Goal: Task Accomplishment & Management: Use online tool/utility

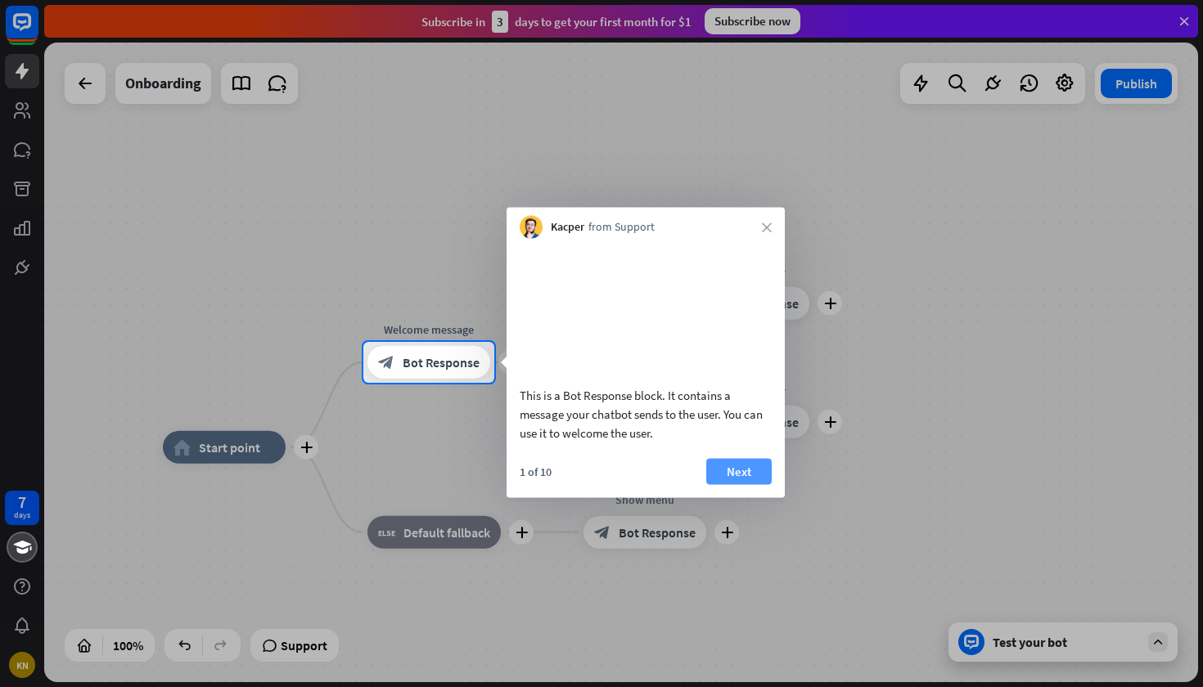
click at [733, 484] on button "Next" at bounding box center [738, 471] width 65 height 26
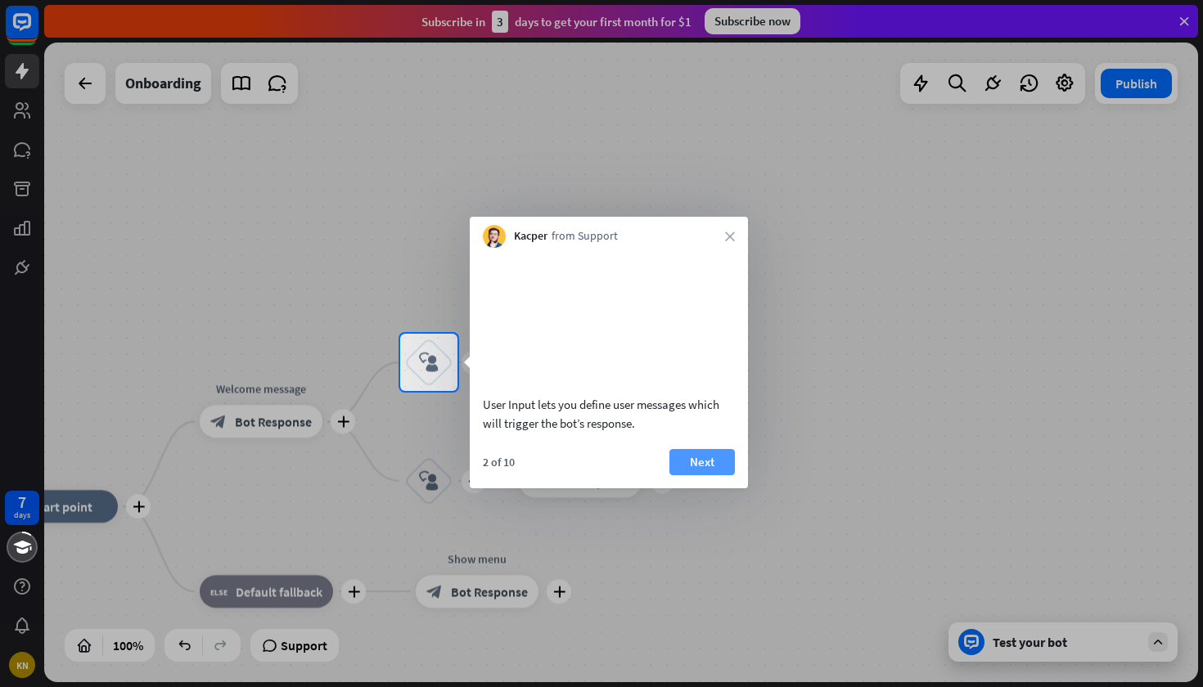
click at [708, 472] on button "Next" at bounding box center [701, 462] width 65 height 26
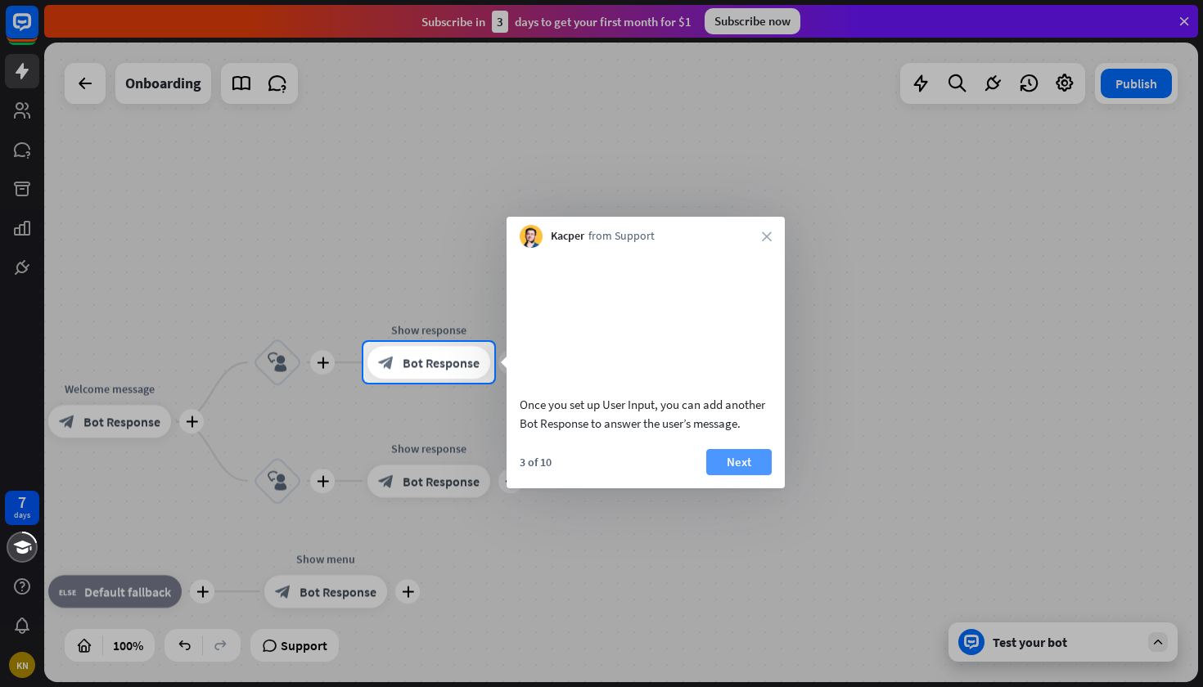
click at [741, 475] on button "Next" at bounding box center [738, 462] width 65 height 26
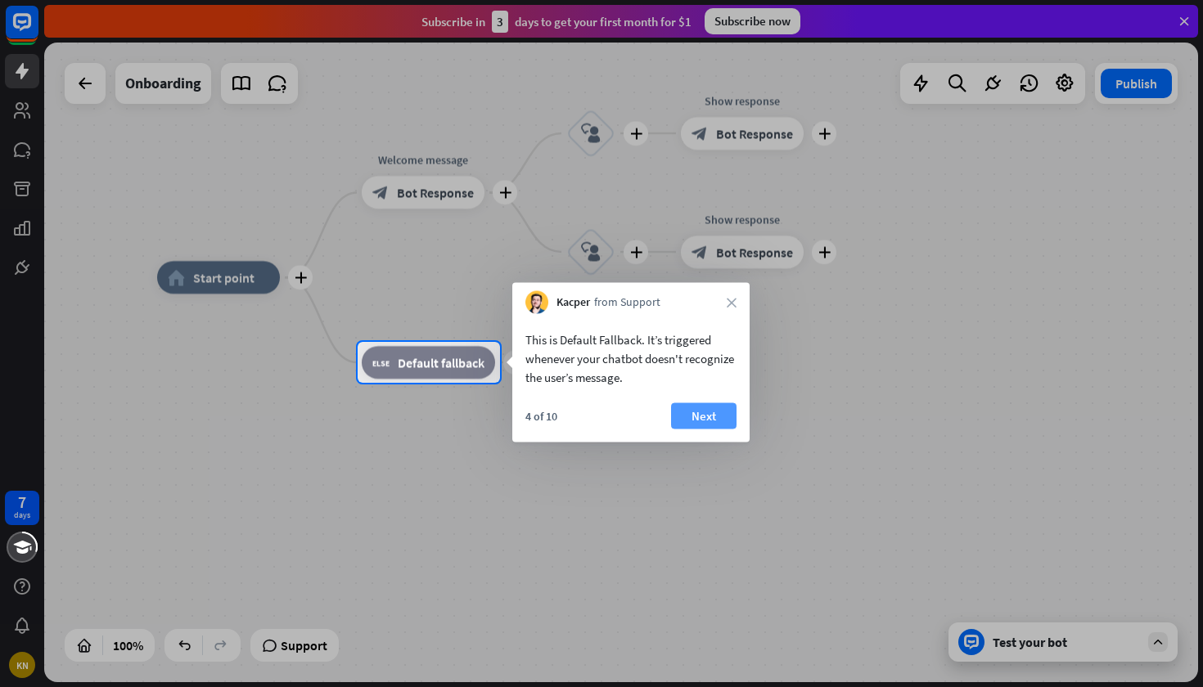
click at [706, 405] on button "Next" at bounding box center [703, 416] width 65 height 26
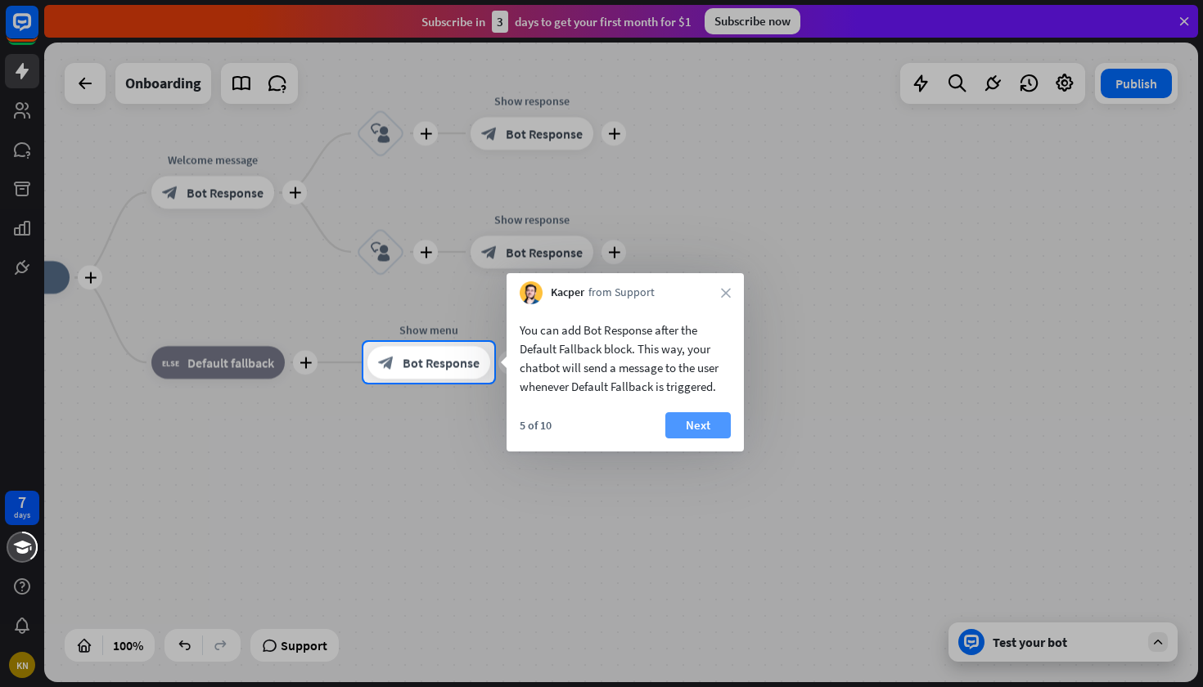
click at [718, 426] on button "Next" at bounding box center [697, 425] width 65 height 26
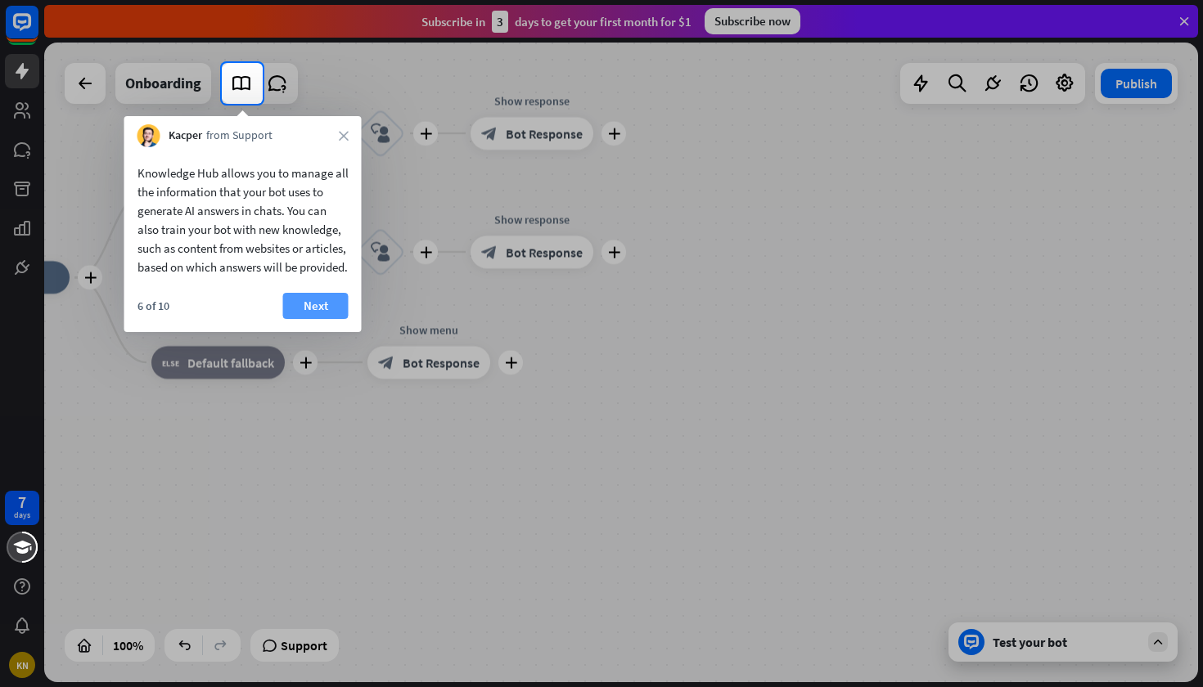
click at [291, 319] on button "Next" at bounding box center [315, 306] width 65 height 26
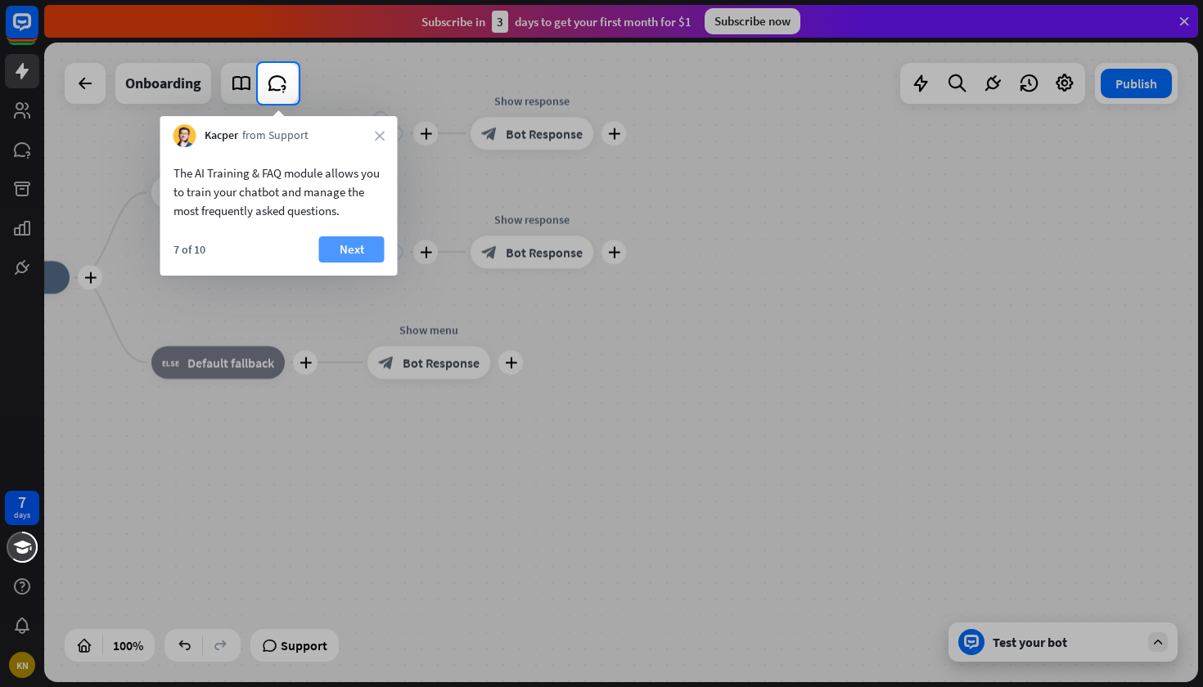
click at [349, 242] on button "Next" at bounding box center [351, 249] width 65 height 26
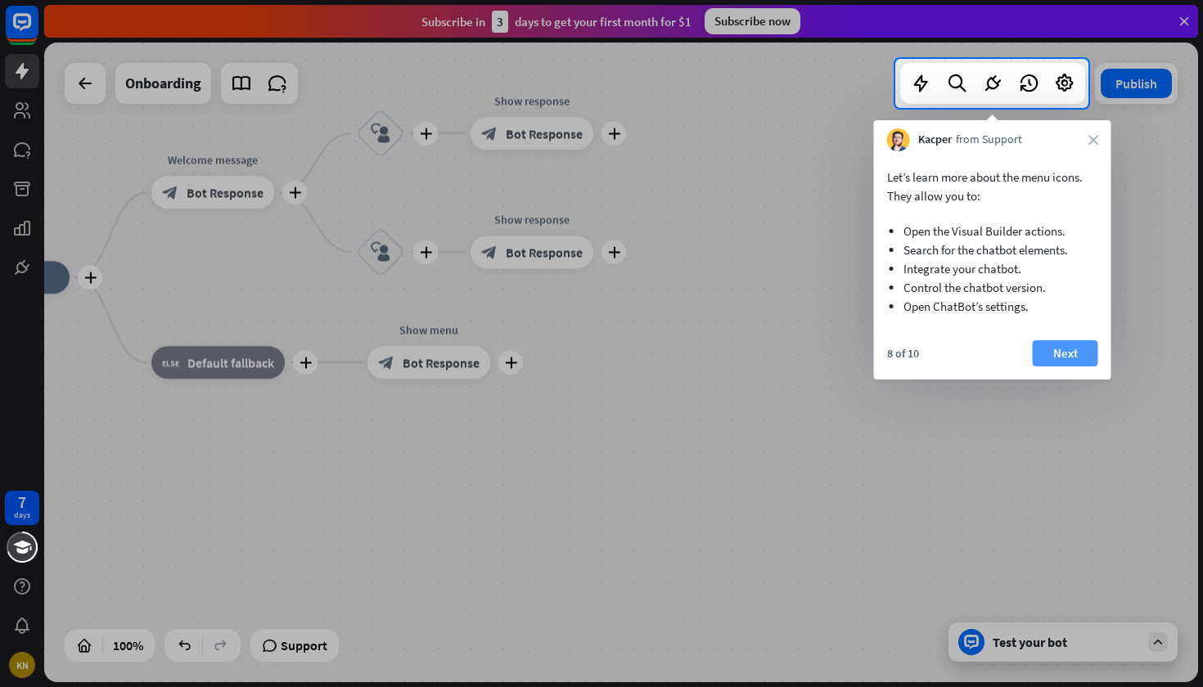
click at [1088, 351] on button "Next" at bounding box center [1065, 353] width 65 height 26
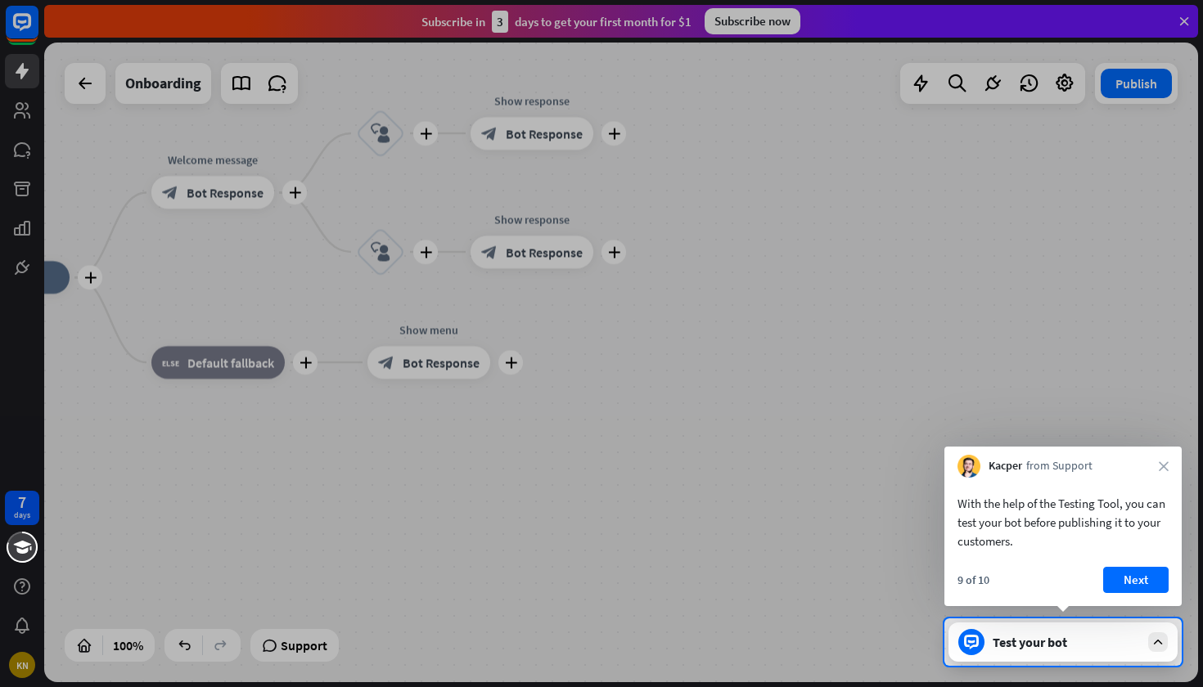
click at [1124, 565] on div "With the help of the Testing Tool, you can test your bot before publishing it t…" at bounding box center [1062, 542] width 237 height 128
click at [1129, 579] on button "Next" at bounding box center [1135, 580] width 65 height 26
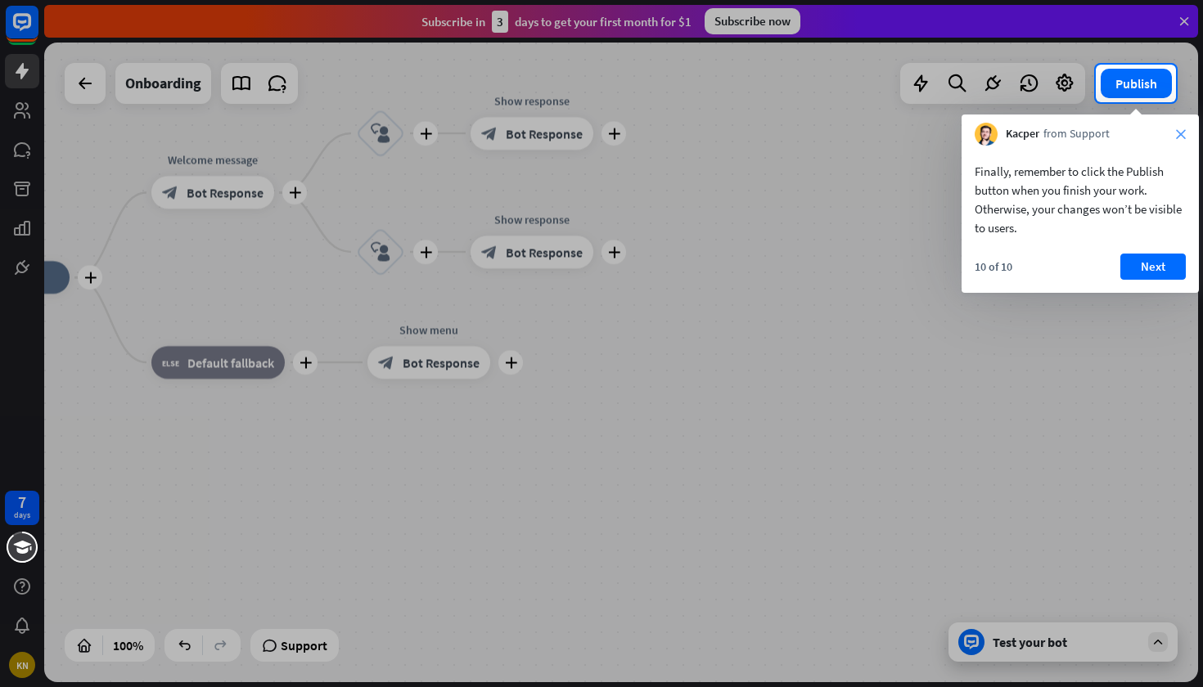
click at [1178, 133] on icon "close" at bounding box center [1181, 134] width 10 height 10
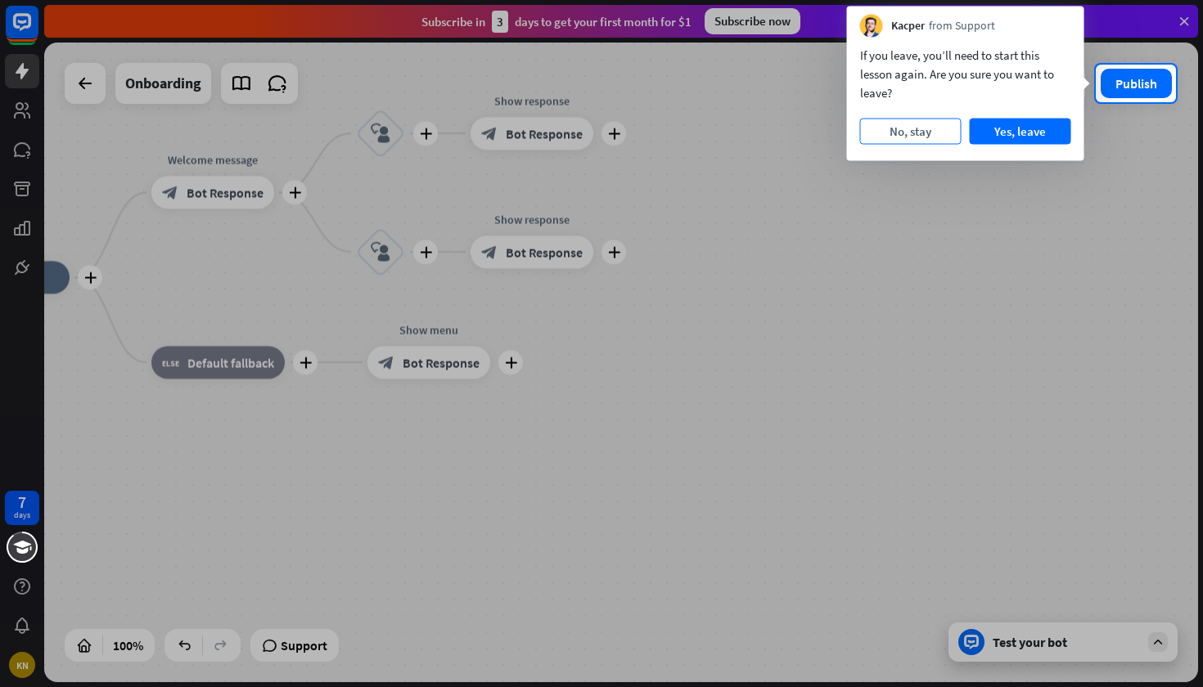
click at [940, 138] on button "No, stay" at bounding box center [910, 132] width 101 height 26
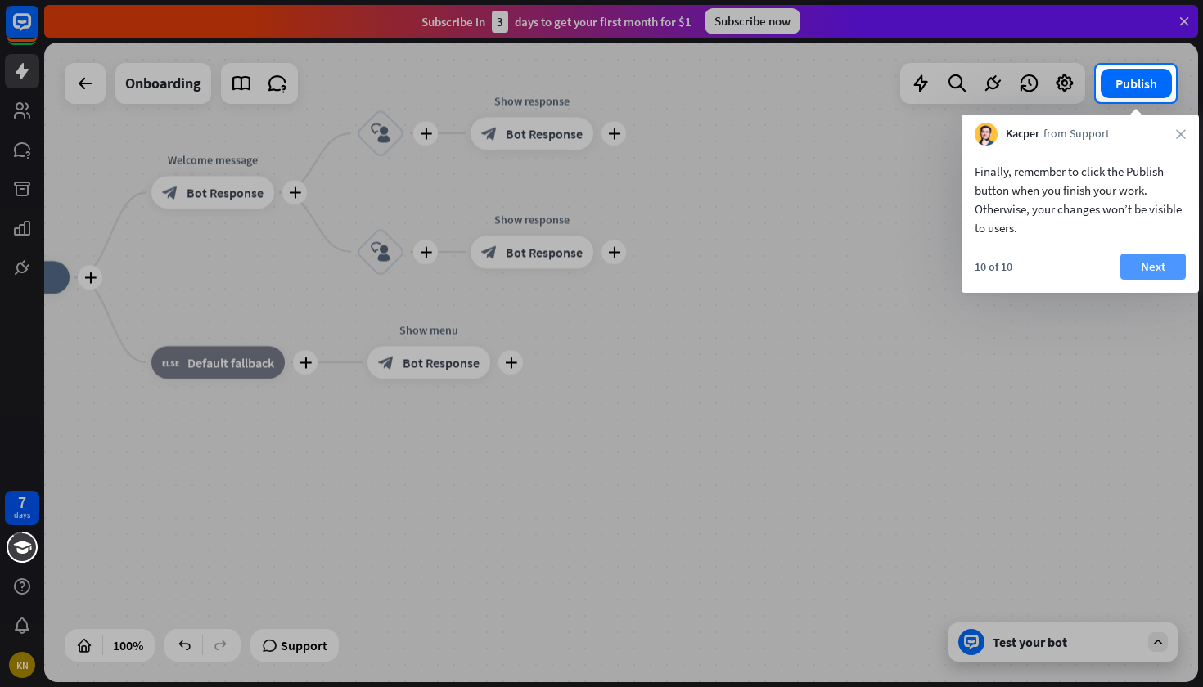
click at [1140, 273] on button "Next" at bounding box center [1152, 267] width 65 height 26
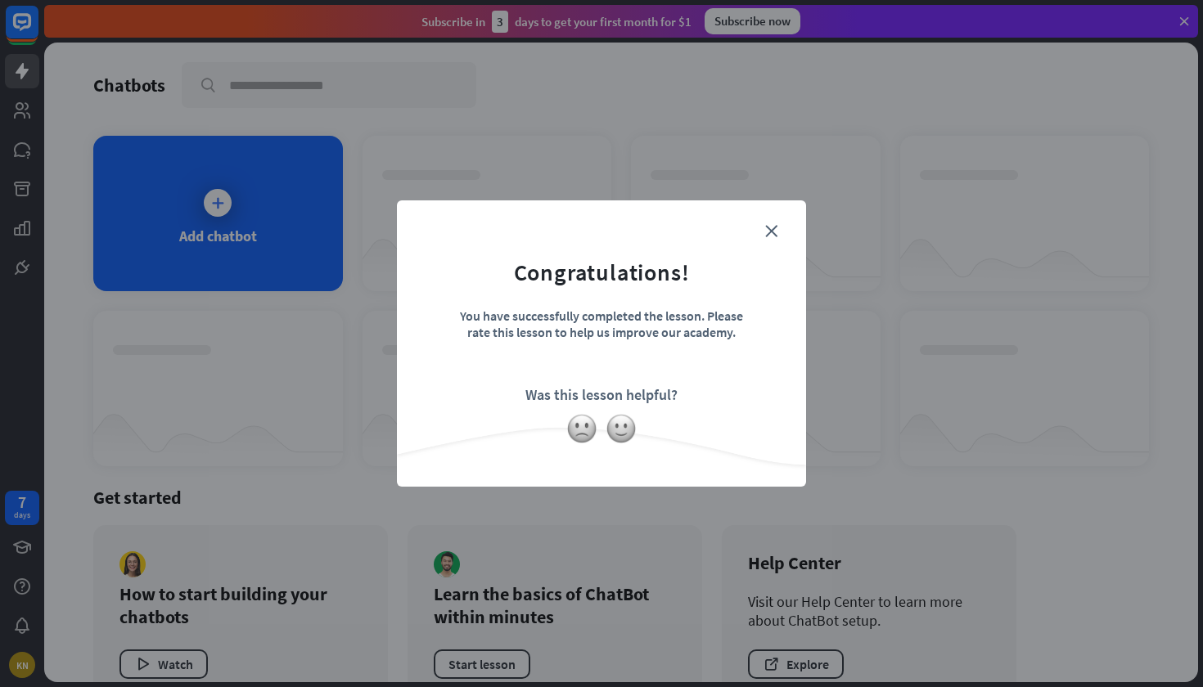
click at [777, 231] on form "Congratulations! You have successfully completed the lesson. Please rate this l…" at bounding box center [601, 319] width 368 height 196
click at [772, 230] on icon "close" at bounding box center [771, 231] width 12 height 12
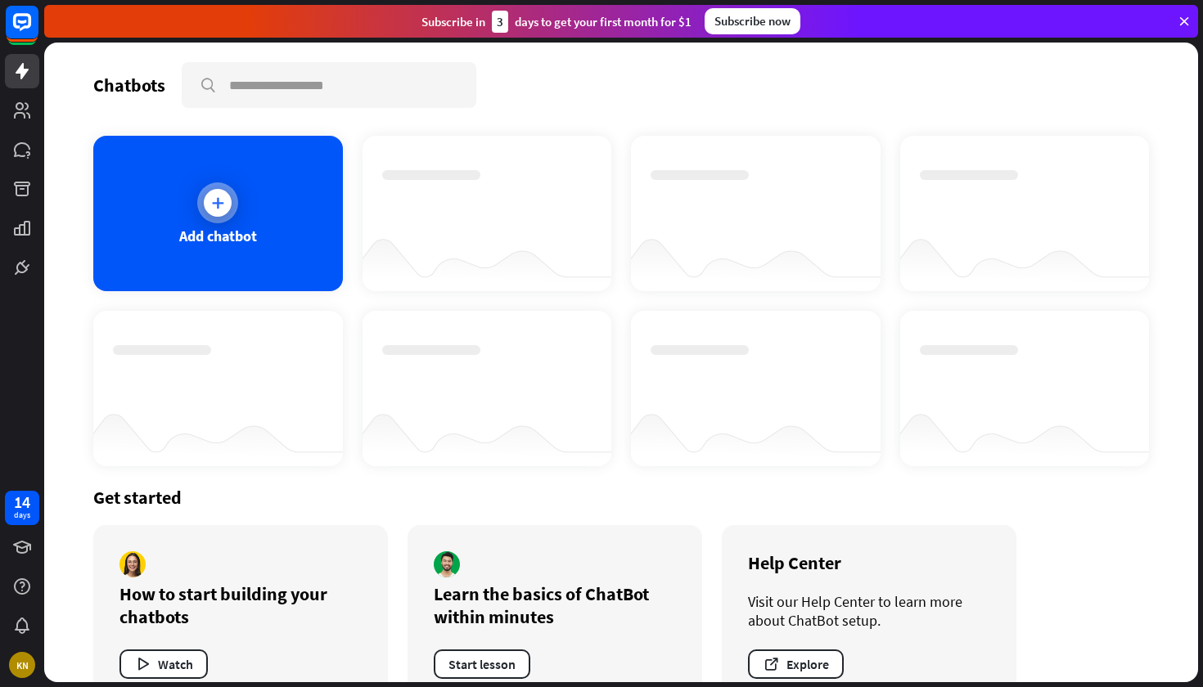
click at [218, 203] on icon at bounding box center [217, 203] width 16 height 16
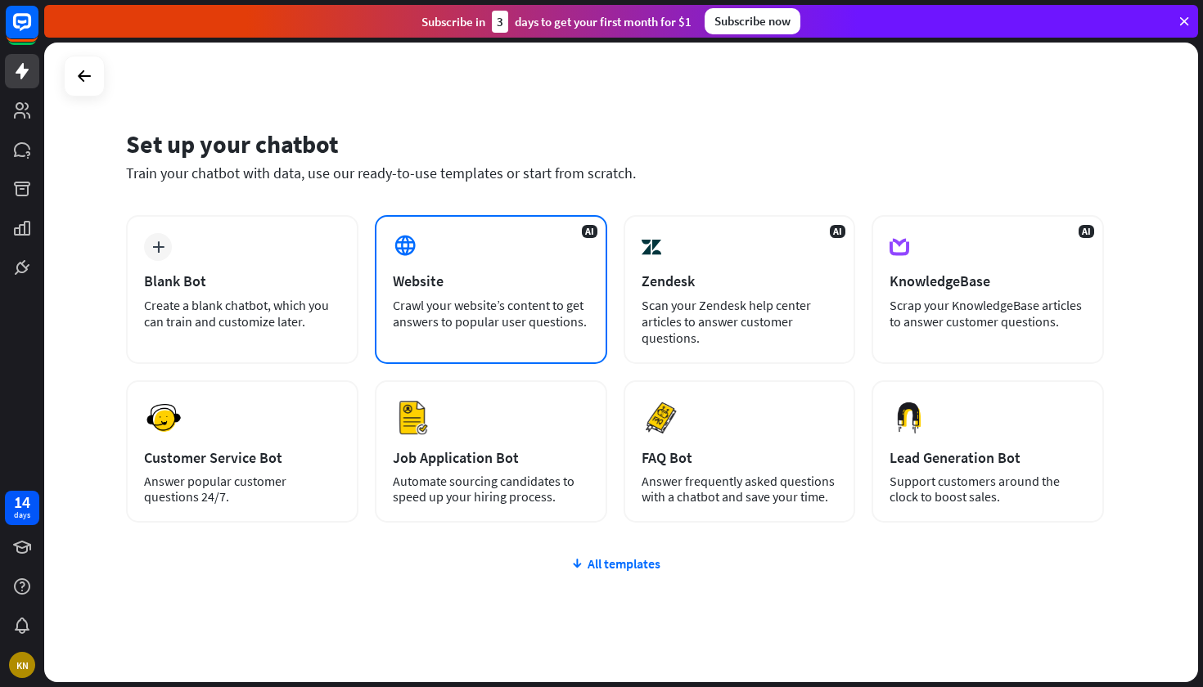
click at [453, 255] on div "AI Website Crawl your website’s content to get answers to popular user question…" at bounding box center [491, 289] width 232 height 149
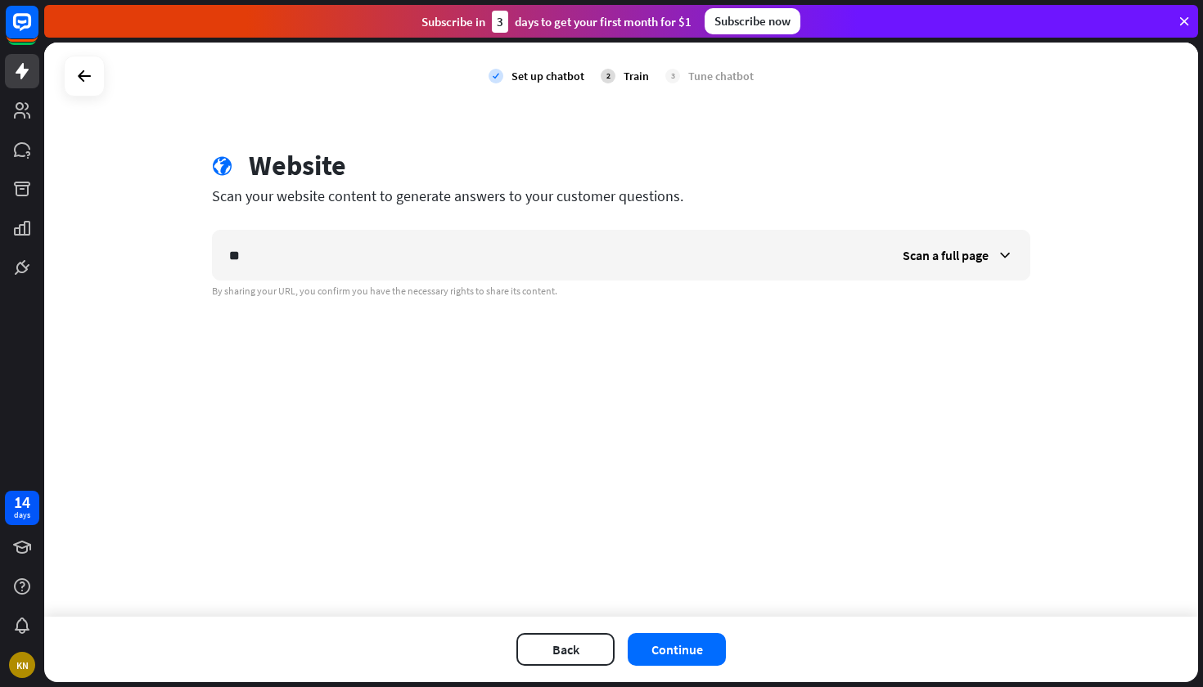
type input "*"
type input "**********"
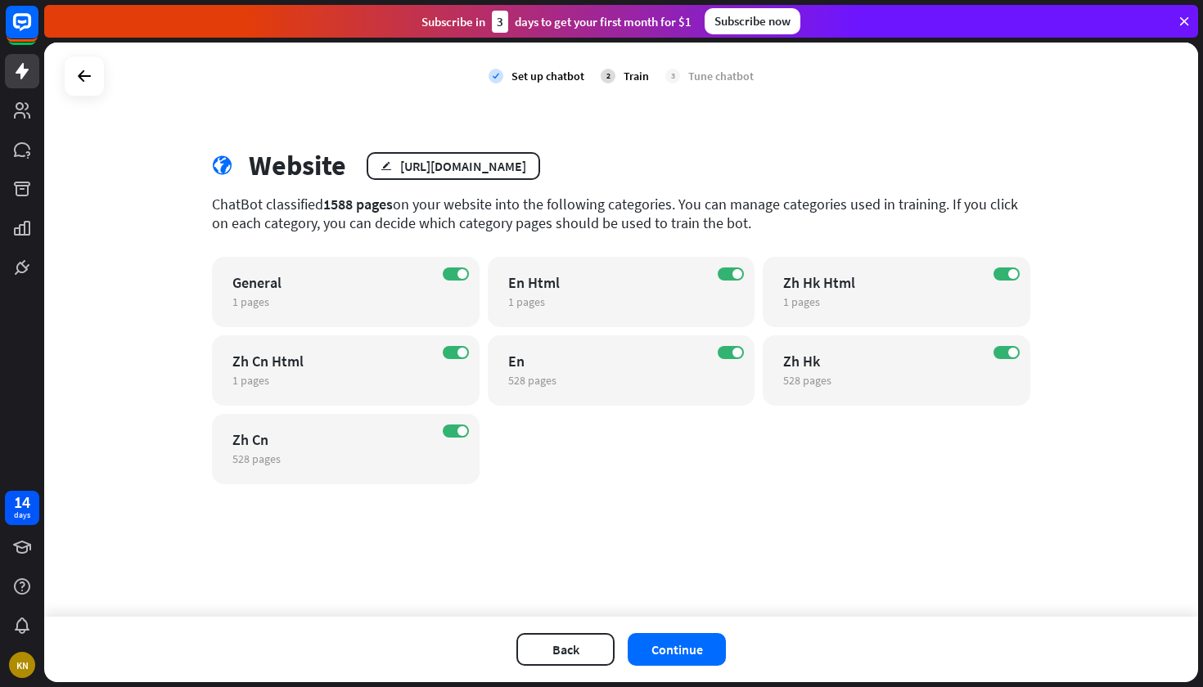
click at [684, 673] on div "Back Continue" at bounding box center [621, 649] width 1154 height 65
click at [682, 655] on button "Continue" at bounding box center [677, 649] width 98 height 33
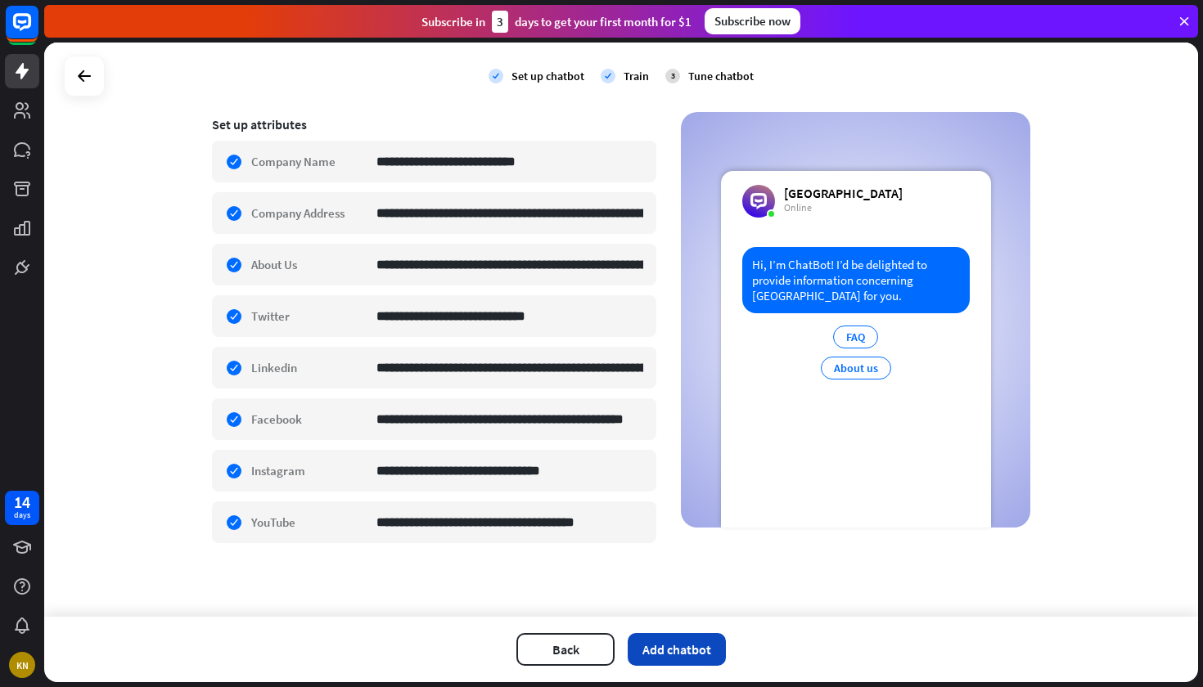
scroll to position [267, 0]
click at [684, 641] on button "Add chatbot" at bounding box center [677, 649] width 98 height 33
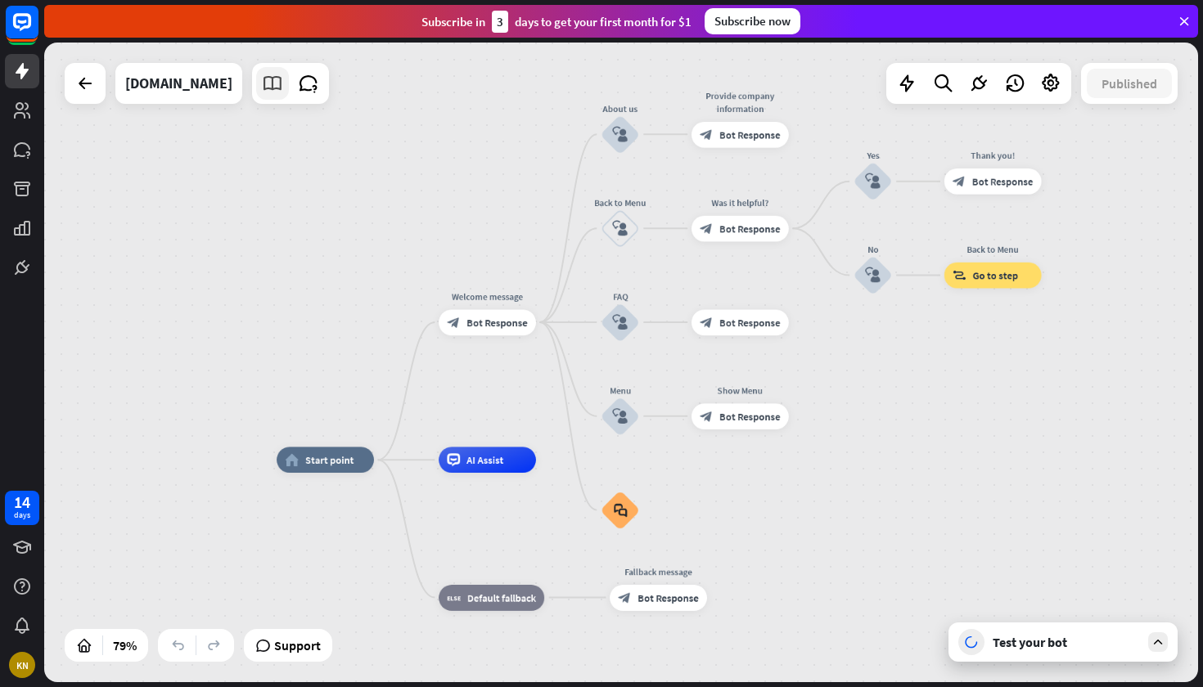
click at [262, 91] on icon at bounding box center [272, 83] width 21 height 21
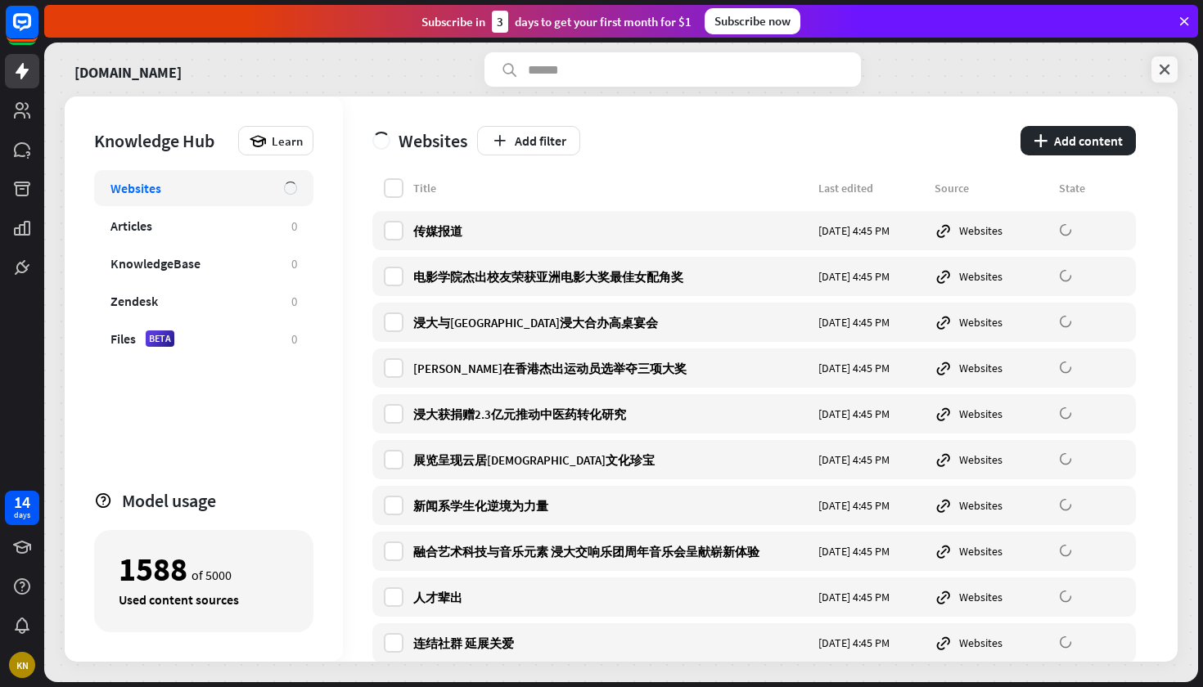
click at [1164, 73] on icon at bounding box center [1164, 69] width 16 height 16
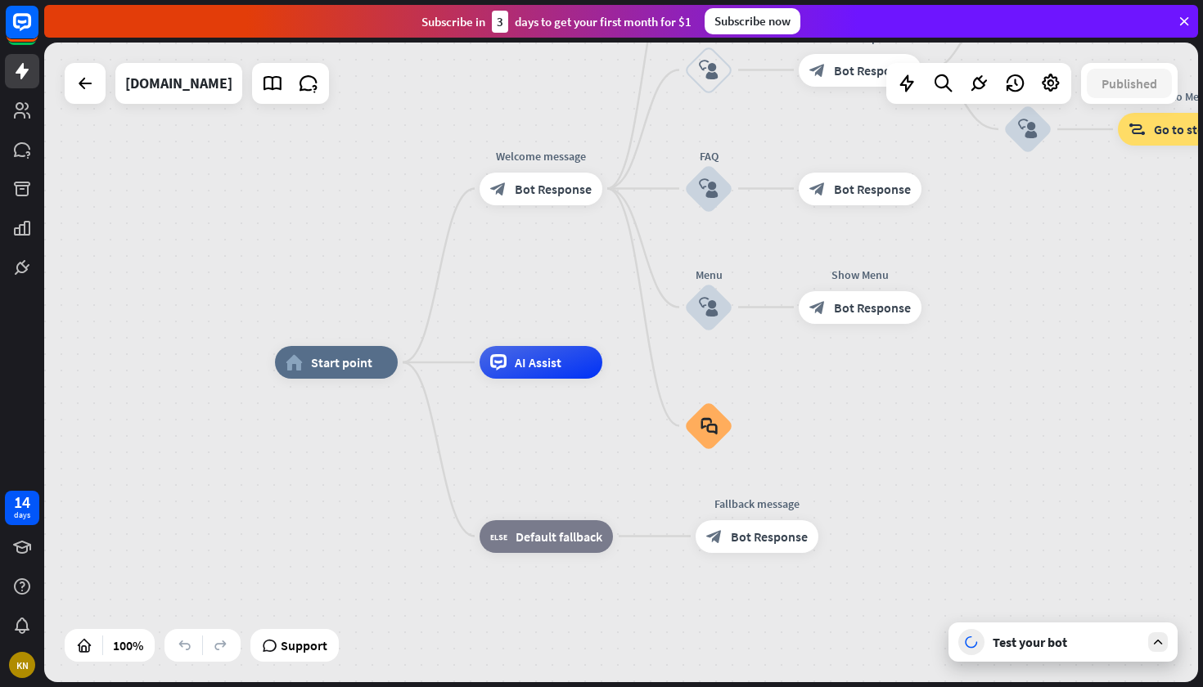
click at [1089, 654] on div "Test your bot" at bounding box center [1062, 642] width 229 height 39
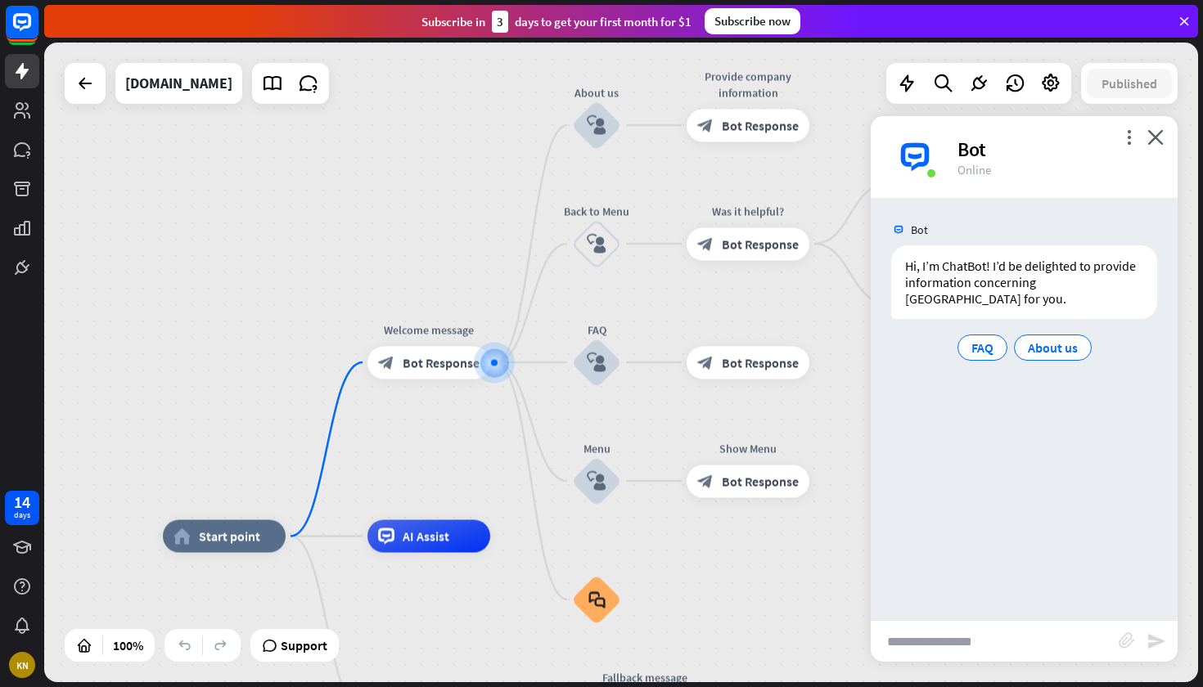
click at [1082, 638] on input "text" at bounding box center [995, 641] width 248 height 41
type input "**********"
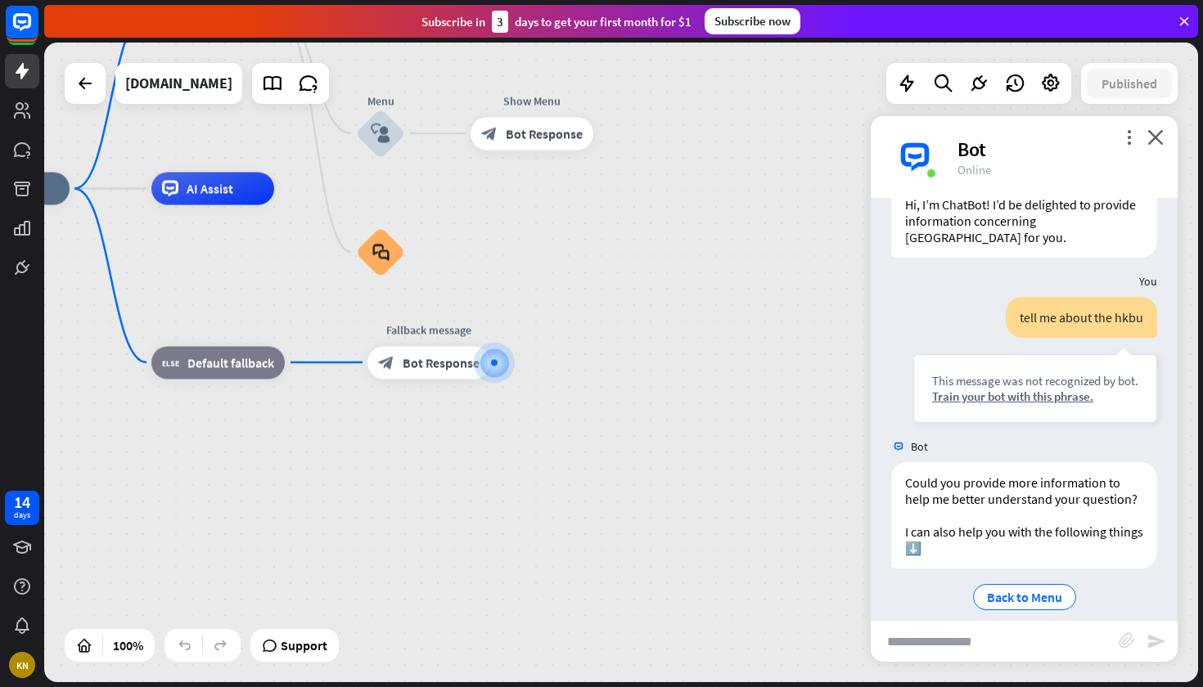
scroll to position [79, 0]
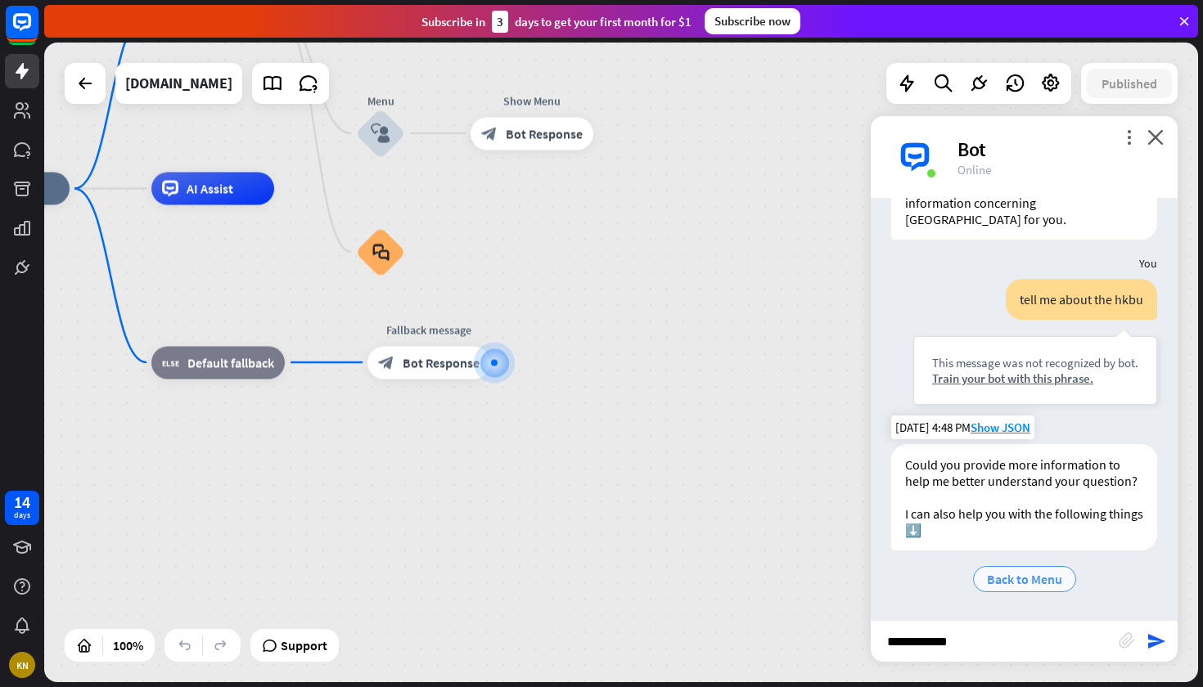
type input "**********"
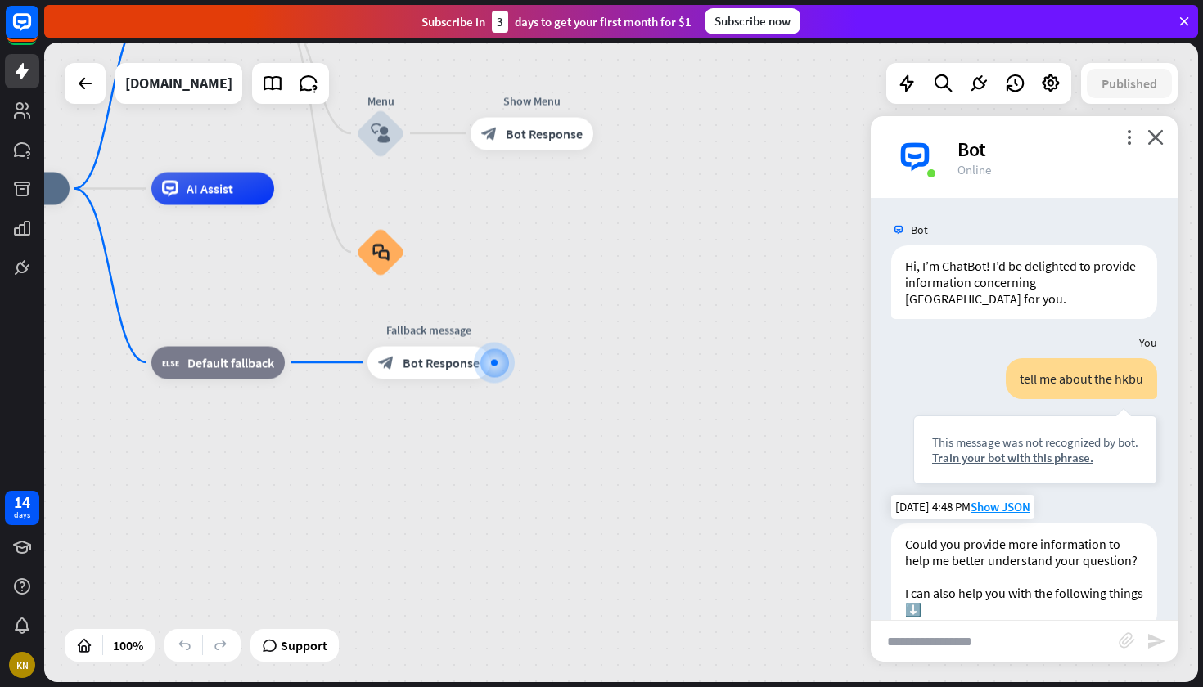
scroll to position [0, 0]
click at [682, 268] on div "home_2 Start point Welcome message block_bot_response Bot Response About us blo…" at bounding box center [524, 509] width 1154 height 640
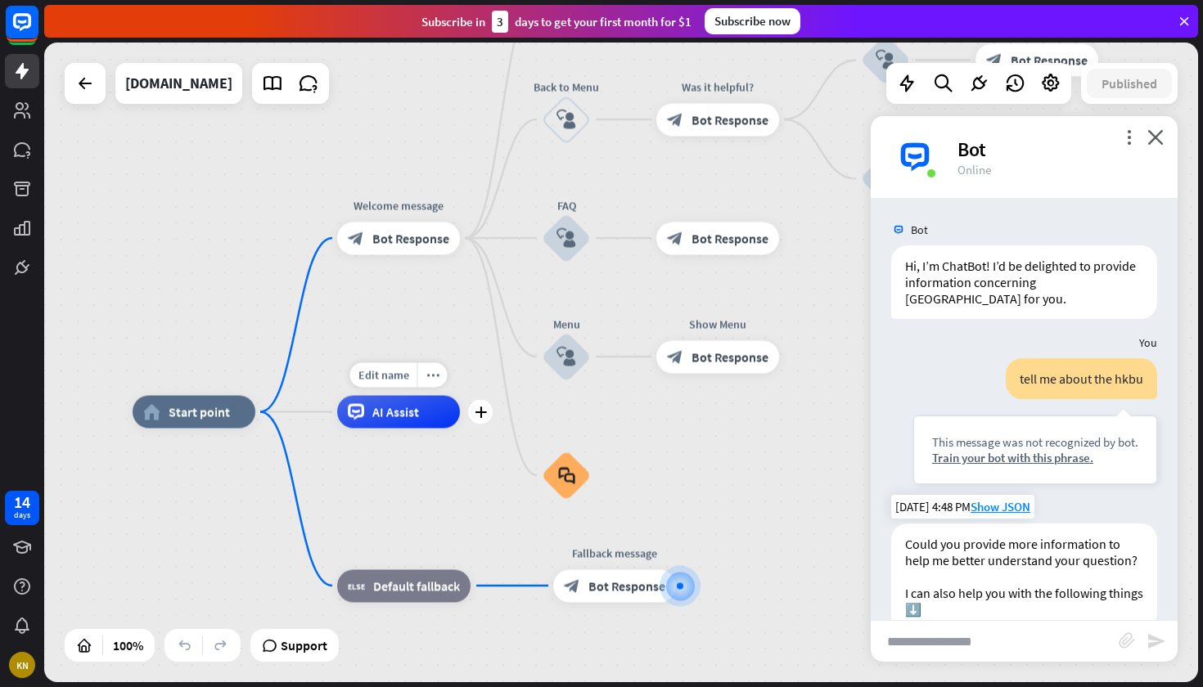
click at [417, 410] on span "AI Assist" at bounding box center [395, 412] width 47 height 16
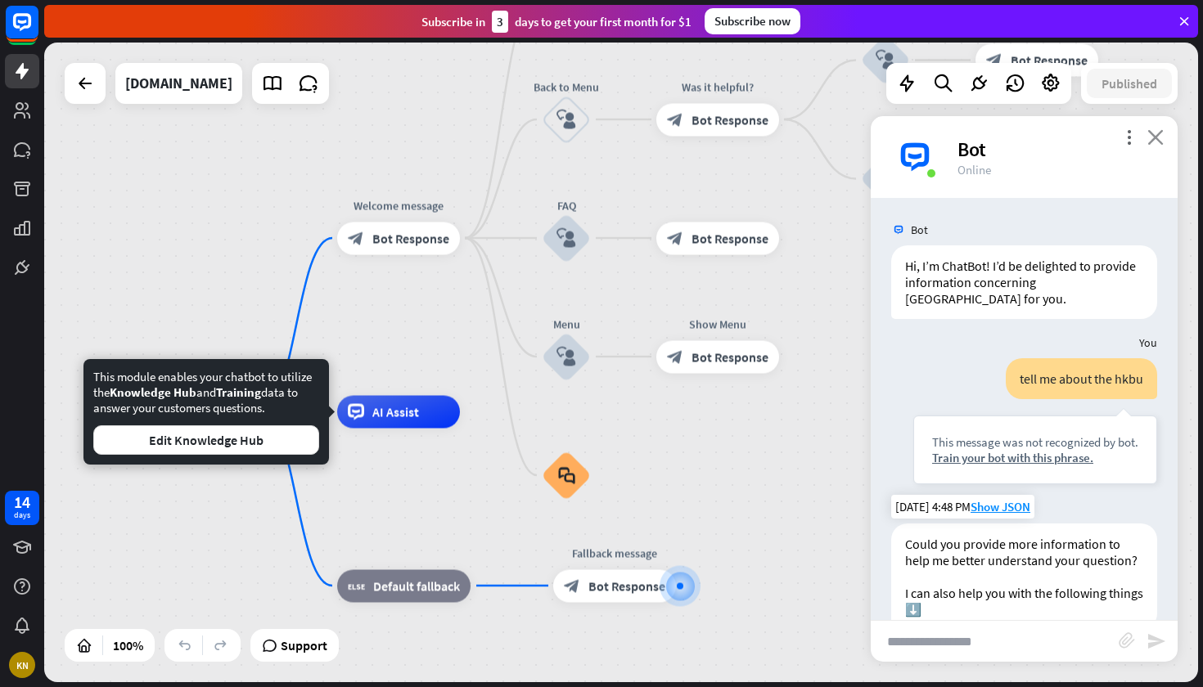
click at [1163, 137] on icon "close" at bounding box center [1155, 137] width 16 height 16
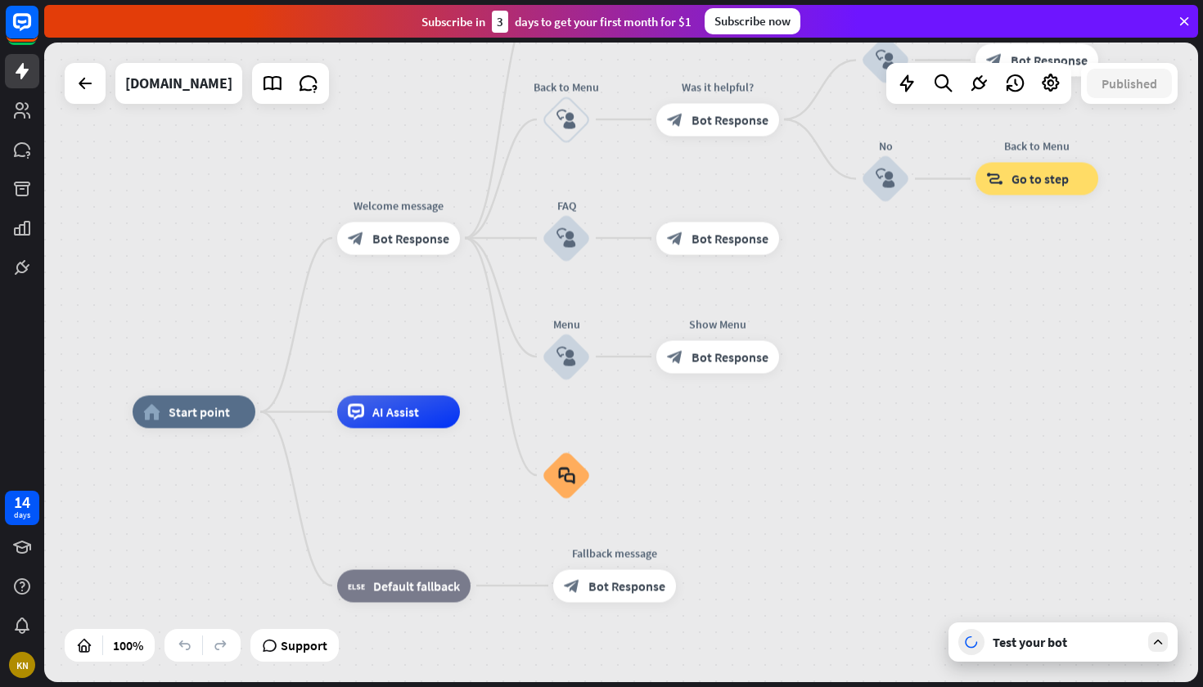
click at [908, 395] on div "home_2 Start point Welcome message block_bot_response Bot Response About us blo…" at bounding box center [621, 363] width 1154 height 640
click at [570, 492] on div "block_faq" at bounding box center [566, 475] width 49 height 49
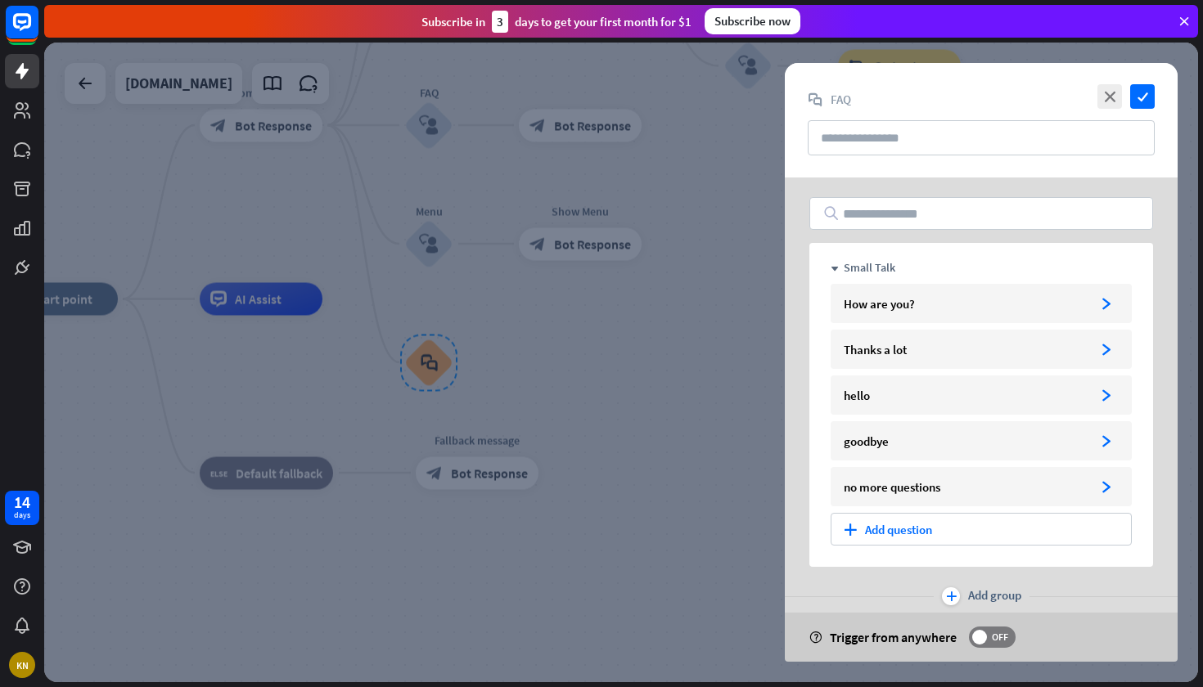
click at [696, 361] on div at bounding box center [621, 363] width 1154 height 640
